Goal: Task Accomplishment & Management: Use online tool/utility

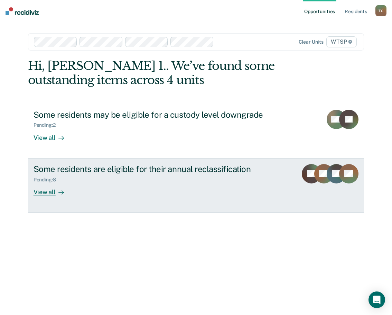
click at [113, 172] on div "Some residents are eligible for their annual reclassification" at bounding box center [155, 169] width 243 height 10
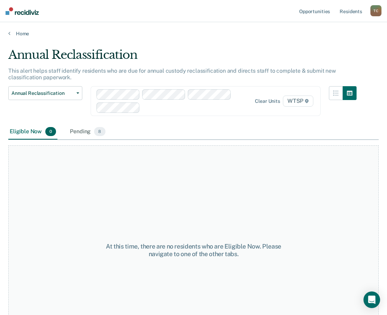
click at [10, 133] on div "Eligible Now 0" at bounding box center [32, 131] width 49 height 15
click at [24, 132] on div "Eligible Now 0" at bounding box center [32, 131] width 49 height 15
click at [84, 131] on div "Pending 8" at bounding box center [88, 131] width 38 height 15
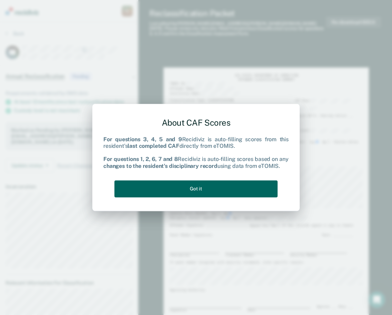
click at [184, 190] on button "Got it" at bounding box center [196, 188] width 163 height 17
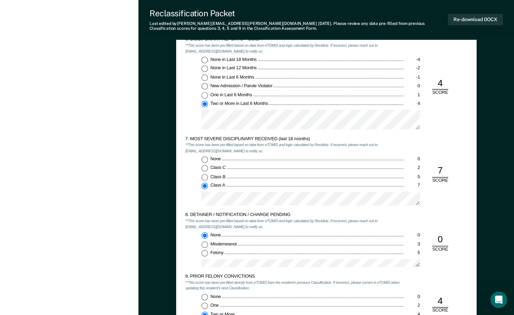
scroll to position [934, 0]
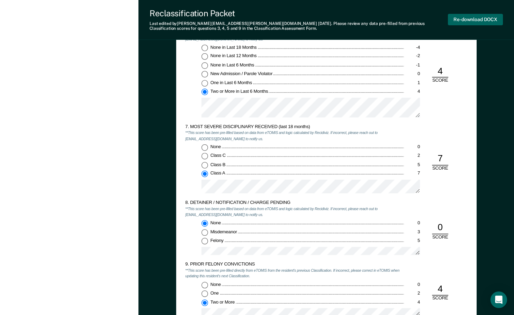
click at [392, 19] on button "Re-download DOCX" at bounding box center [475, 19] width 55 height 11
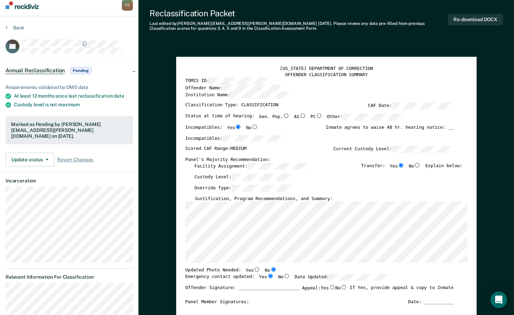
scroll to position [0, 0]
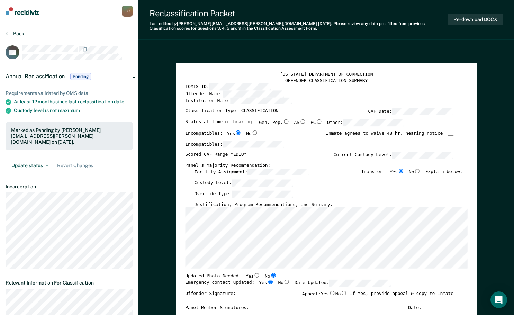
click at [20, 34] on button "Back" at bounding box center [15, 33] width 19 height 6
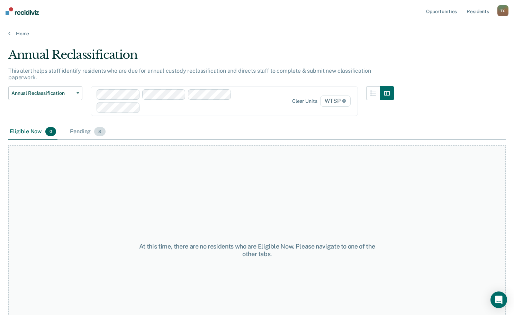
click at [85, 124] on div "Pending 8" at bounding box center [88, 131] width 38 height 15
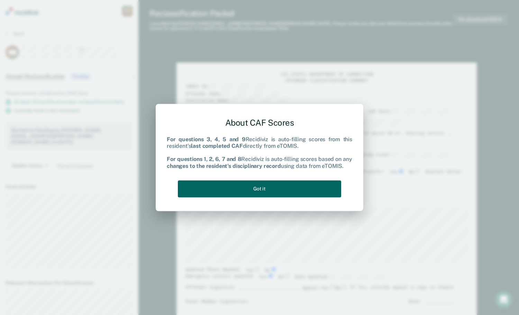
click at [240, 189] on button "Got it" at bounding box center [259, 188] width 163 height 17
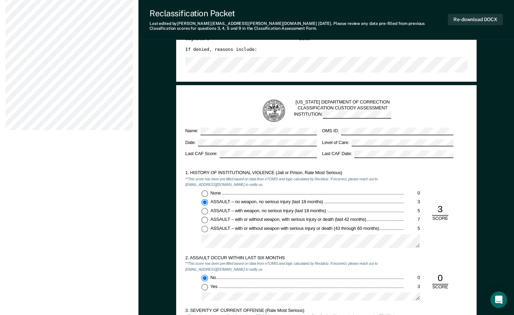
scroll to position [346, 0]
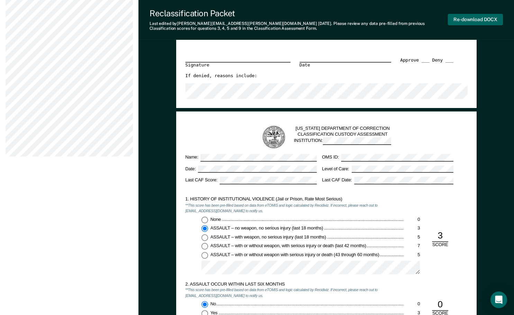
click at [392, 18] on button "Re-download DOCX" at bounding box center [475, 19] width 55 height 11
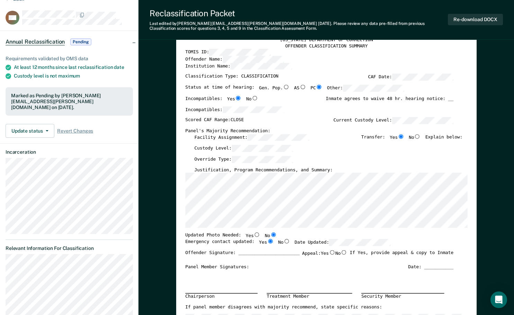
scroll to position [0, 0]
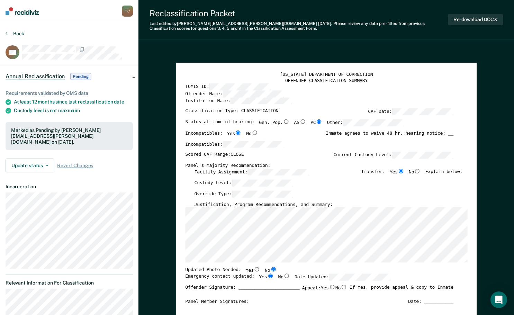
click at [15, 34] on button "Back" at bounding box center [15, 33] width 19 height 6
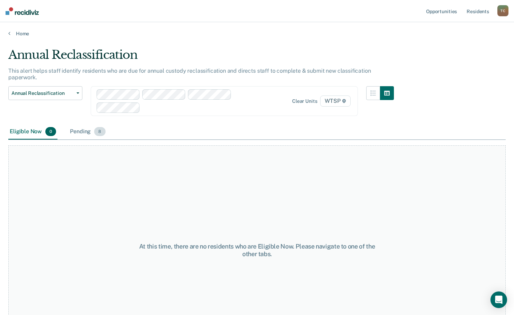
click at [81, 124] on div "Pending 8" at bounding box center [88, 131] width 38 height 15
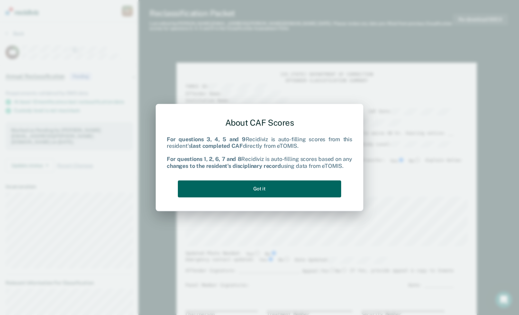
click at [300, 189] on button "Got it" at bounding box center [259, 188] width 163 height 17
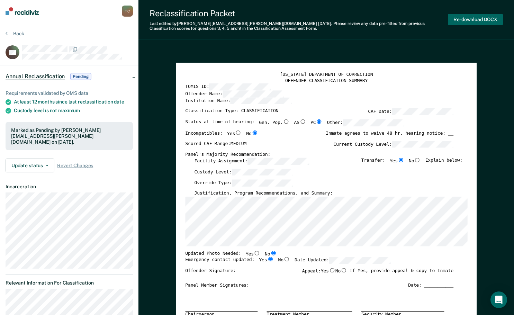
click at [392, 20] on button "Re-download DOCX" at bounding box center [475, 19] width 55 height 11
click at [19, 33] on button "Back" at bounding box center [15, 33] width 19 height 6
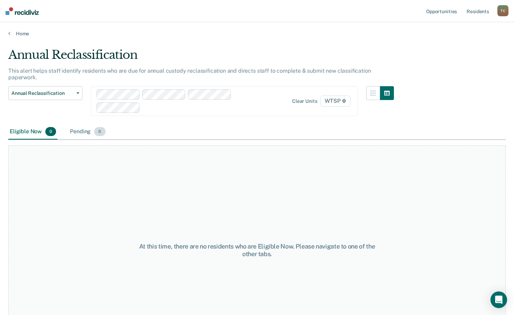
click at [76, 124] on div "Pending 8" at bounding box center [88, 131] width 38 height 15
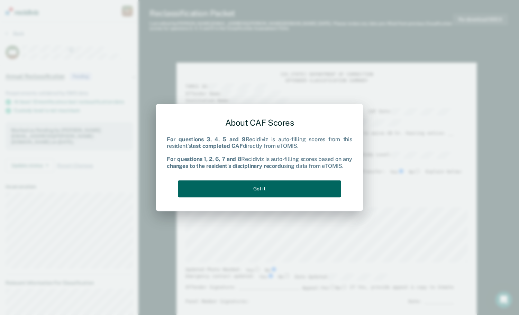
click at [265, 191] on button "Got it" at bounding box center [259, 188] width 163 height 17
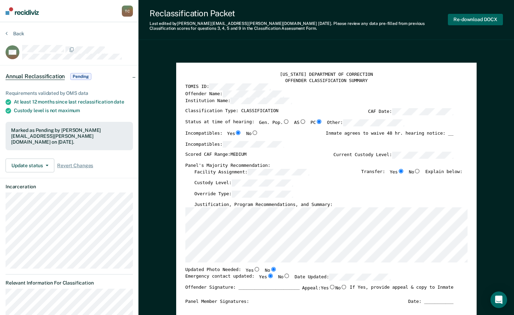
click at [392, 20] on button "Re-download DOCX" at bounding box center [475, 19] width 55 height 11
click at [13, 33] on button "Back" at bounding box center [15, 33] width 19 height 6
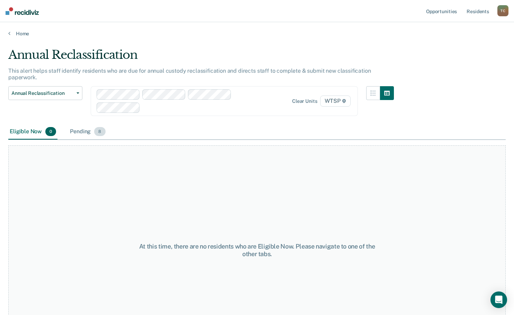
click at [81, 124] on div "Pending 8" at bounding box center [88, 131] width 38 height 15
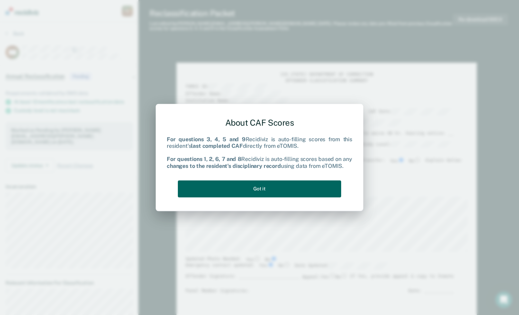
drag, startPoint x: 286, startPoint y: 190, endPoint x: 343, endPoint y: 164, distance: 62.7
click at [287, 190] on button "Got it" at bounding box center [259, 188] width 163 height 17
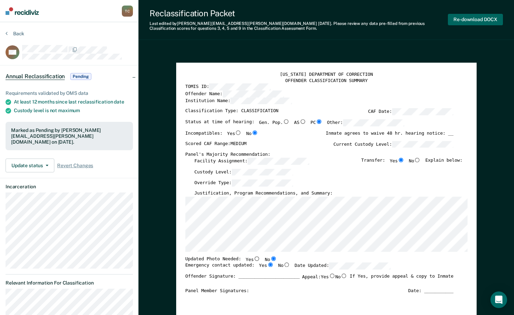
click at [392, 19] on button "Re-download DOCX" at bounding box center [475, 19] width 55 height 11
click at [22, 34] on button "Back" at bounding box center [15, 33] width 19 height 6
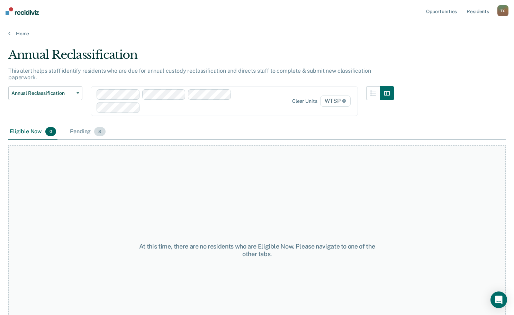
click at [84, 124] on div "Pending 8" at bounding box center [88, 131] width 38 height 15
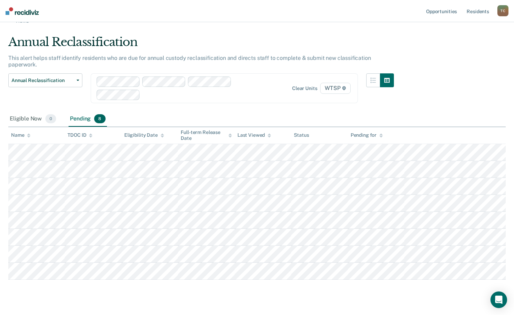
scroll to position [20, 0]
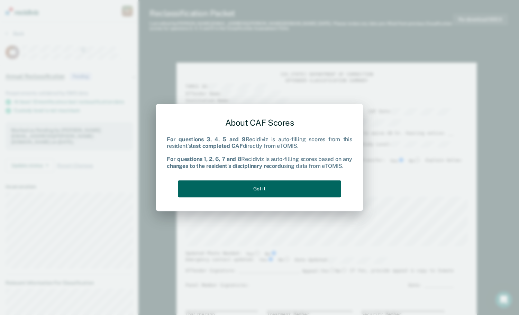
click at [256, 189] on button "Got it" at bounding box center [259, 188] width 163 height 17
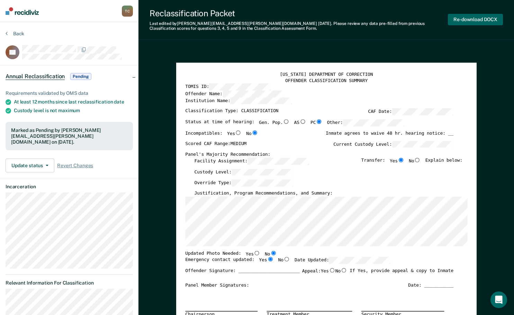
click at [392, 18] on button "Re-download DOCX" at bounding box center [475, 19] width 55 height 11
click at [17, 32] on button "Back" at bounding box center [15, 33] width 19 height 6
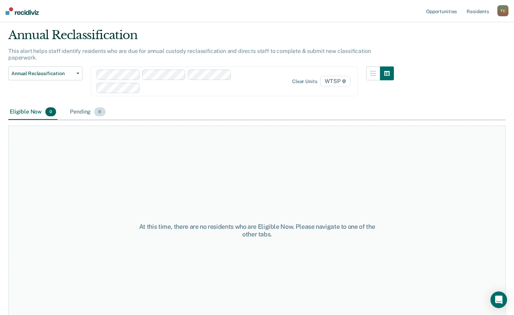
click at [78, 106] on div "Pending 8" at bounding box center [88, 111] width 38 height 15
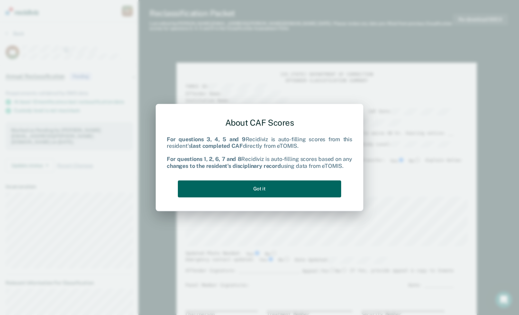
click at [290, 186] on button "Got it" at bounding box center [259, 188] width 163 height 17
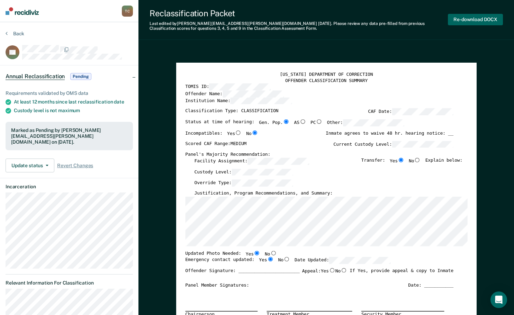
click at [392, 19] on button "Re-download DOCX" at bounding box center [475, 19] width 55 height 11
click at [14, 34] on button "Back" at bounding box center [15, 33] width 19 height 6
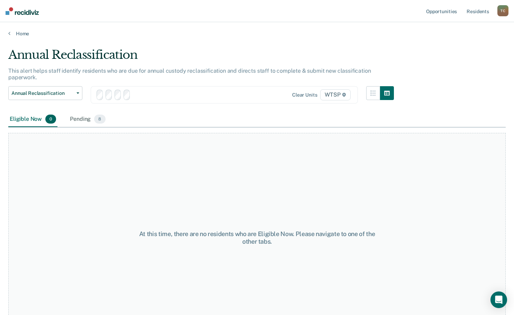
scroll to position [20, 0]
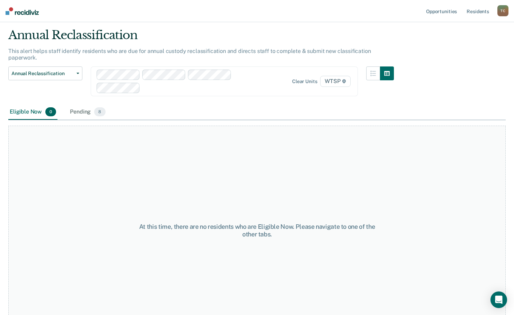
click at [28, 107] on div "Eligible Now 0" at bounding box center [32, 111] width 49 height 15
click at [57, 72] on button "Annual Reclassification" at bounding box center [45, 73] width 74 height 14
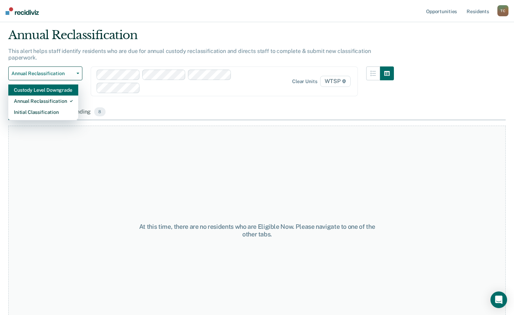
click at [61, 84] on div "Custody Level Downgrade" at bounding box center [43, 89] width 59 height 11
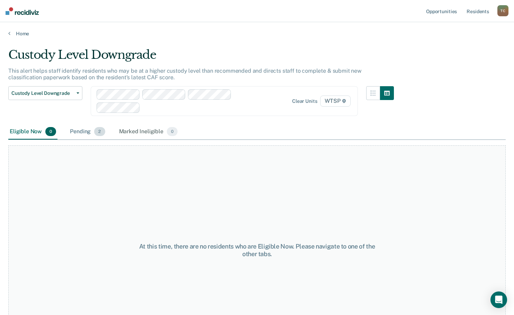
click at [85, 134] on div "Pending 2" at bounding box center [88, 131] width 38 height 15
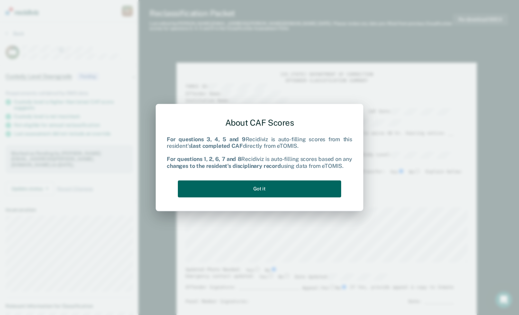
click at [286, 192] on button "Got it" at bounding box center [259, 188] width 163 height 17
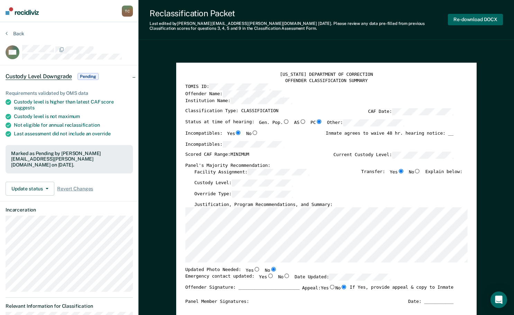
click at [392, 19] on button "Re-download DOCX" at bounding box center [475, 19] width 55 height 11
click at [18, 34] on button "Back" at bounding box center [15, 33] width 19 height 6
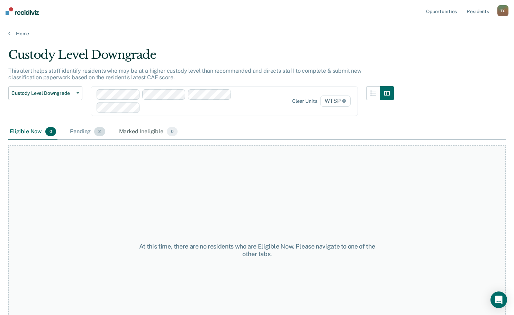
click at [80, 130] on div "Pending 2" at bounding box center [88, 131] width 38 height 15
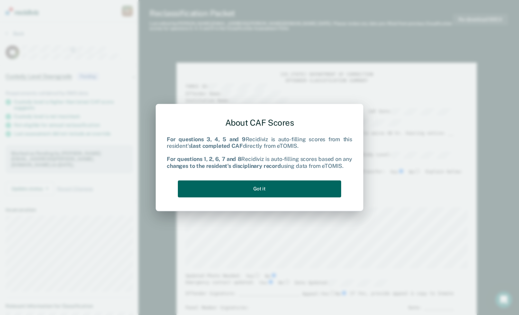
click at [238, 193] on button "Got it" at bounding box center [259, 188] width 163 height 17
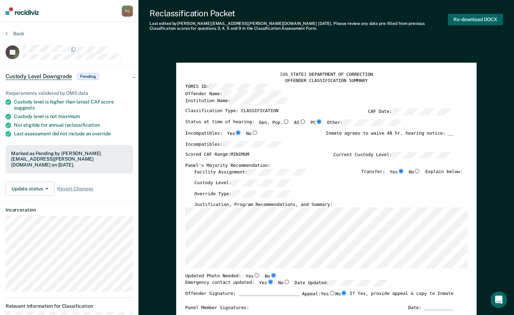
click at [392, 18] on button "Re-download DOCX" at bounding box center [475, 19] width 55 height 11
type textarea "x"
click at [19, 35] on button "Back" at bounding box center [15, 33] width 19 height 6
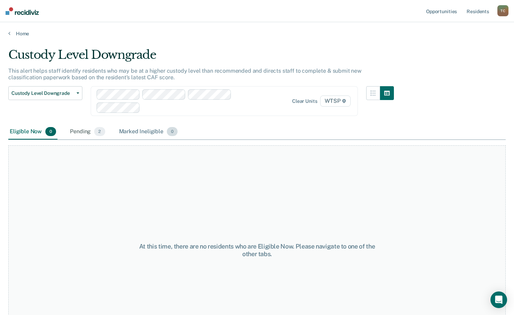
click at [145, 133] on div "Marked Ineligible 0" at bounding box center [149, 131] width 62 height 15
click at [69, 229] on div "At this time, there are no residents who are Marked Ineligible. Please navigate…" at bounding box center [256, 250] width 497 height 210
click at [76, 133] on div "Pending 2" at bounding box center [88, 131] width 38 height 15
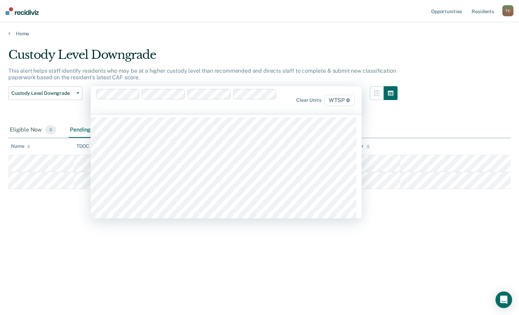
click at [29, 251] on div "Custody Level Downgrade This alert helps staff identify residents who may be at…" at bounding box center [259, 155] width 502 height 215
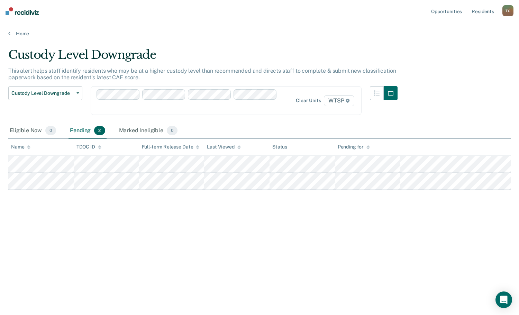
click at [58, 229] on div "Custody Level Downgrade This alert helps staff identify residents who may be at…" at bounding box center [259, 155] width 502 height 215
click at [94, 134] on div "Pending 2" at bounding box center [88, 130] width 38 height 15
click at [83, 131] on div "Pending 2" at bounding box center [88, 130] width 38 height 15
click at [82, 132] on div "Pending 2" at bounding box center [88, 130] width 38 height 15
click at [76, 94] on button "Custody Level Downgrade" at bounding box center [45, 93] width 74 height 14
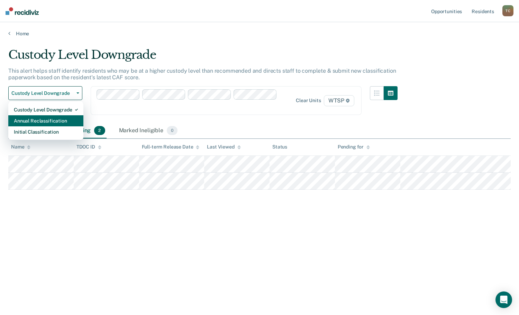
click at [64, 122] on div "Annual Reclassification" at bounding box center [46, 120] width 64 height 11
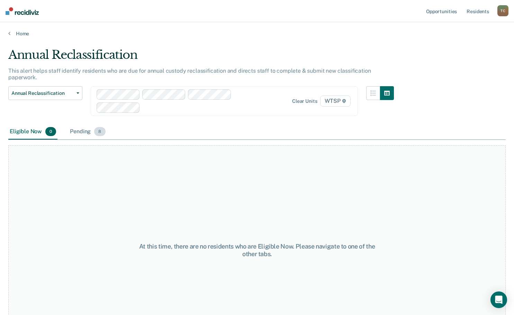
click at [84, 125] on div "Pending 8" at bounding box center [88, 131] width 38 height 15
